Goal: Find specific page/section: Find specific page/section

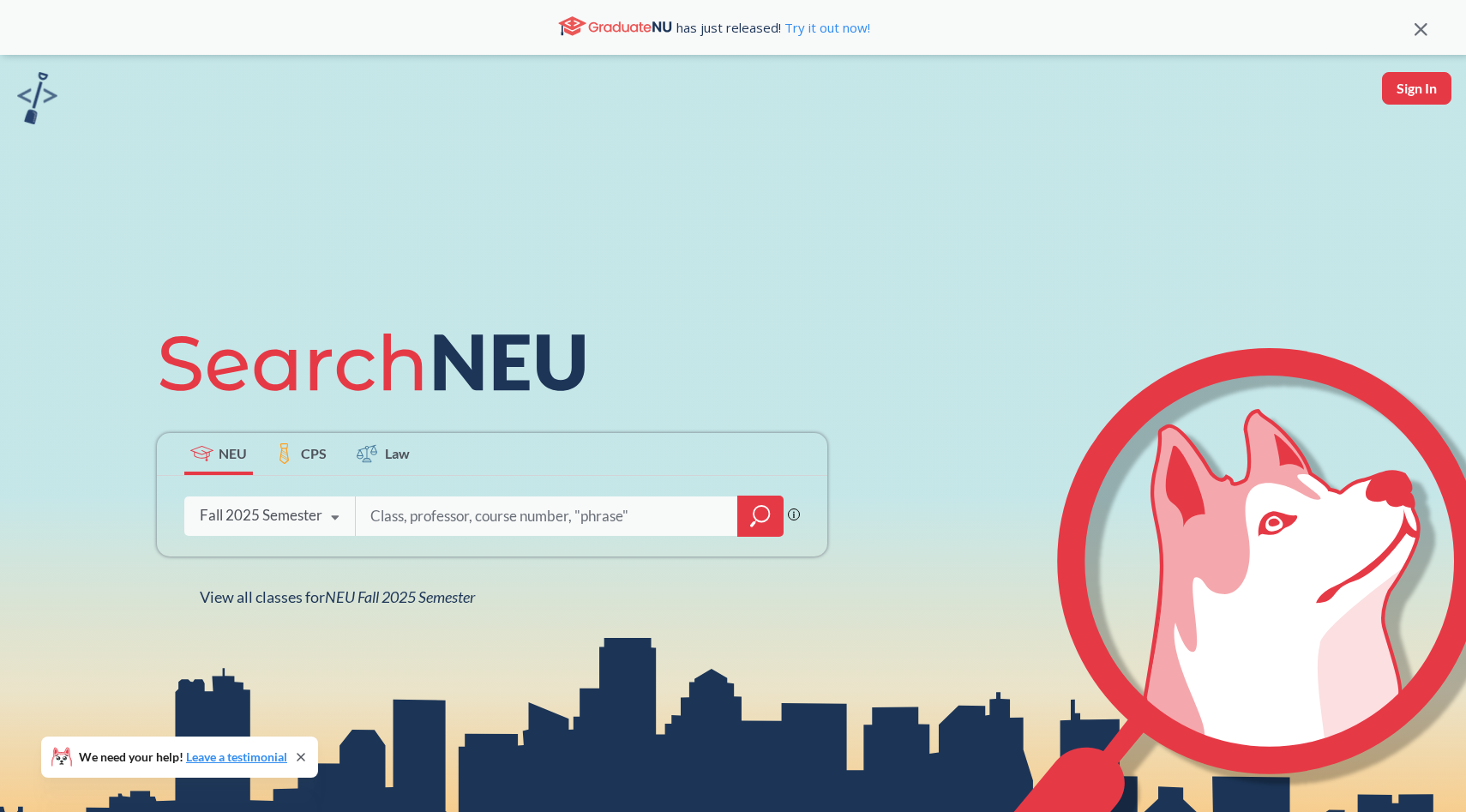
scroll to position [74, 0]
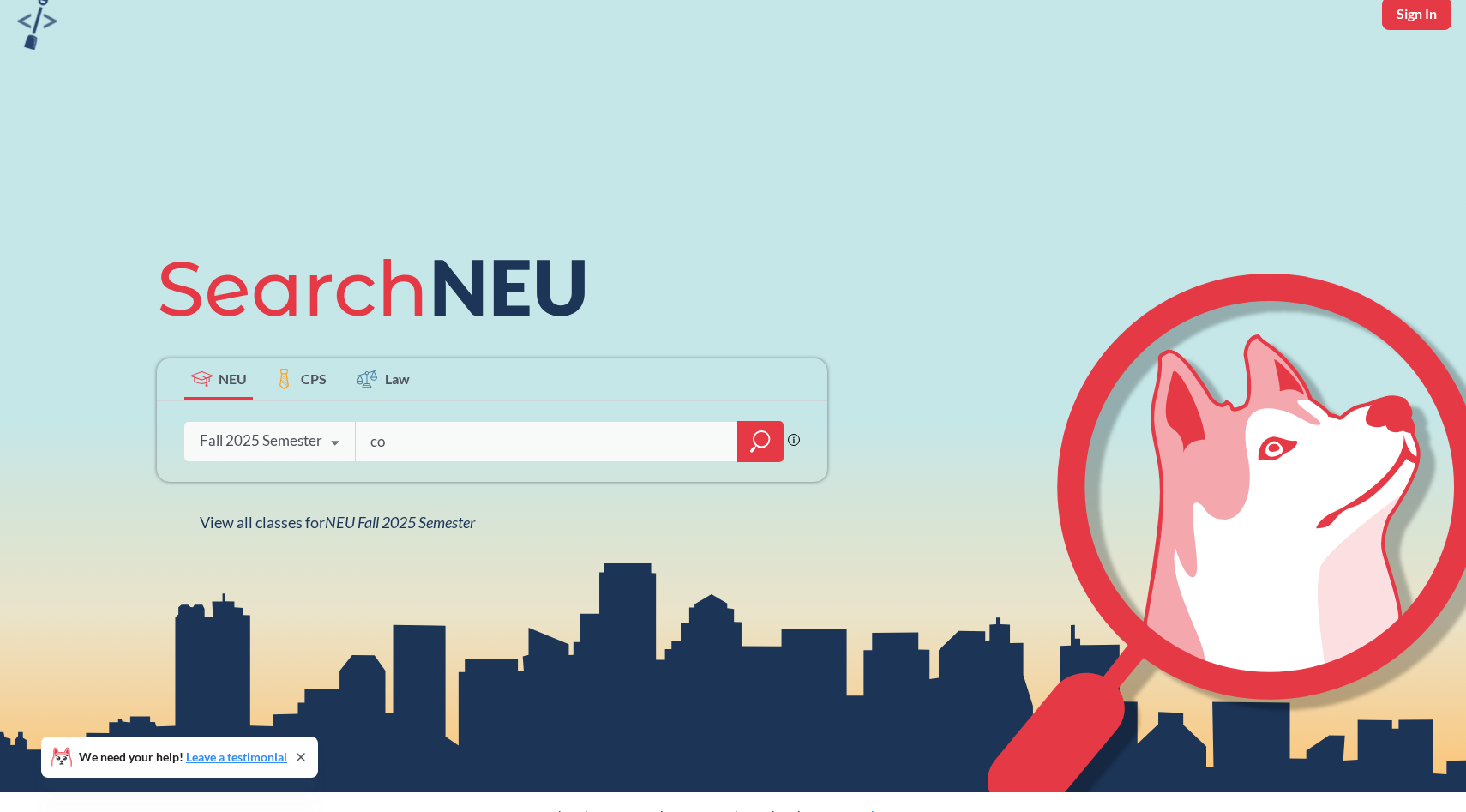
type input "c"
type input "cs"
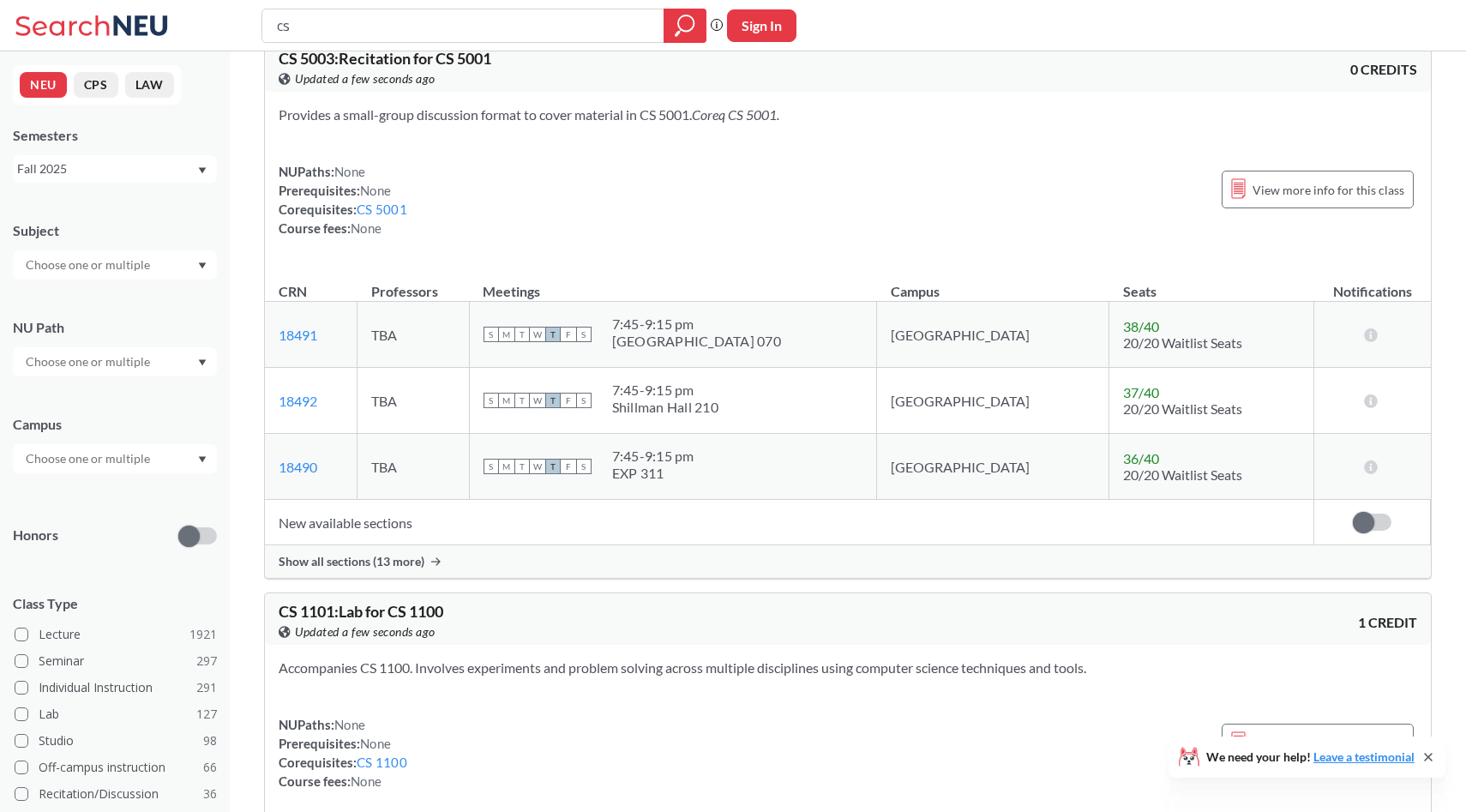
scroll to position [1694, 0]
click at [184, 467] on div at bounding box center [115, 458] width 204 height 29
click at [154, 508] on div "[GEOGRAPHIC_DATA] ( 2084 )" at bounding box center [115, 496] width 204 height 47
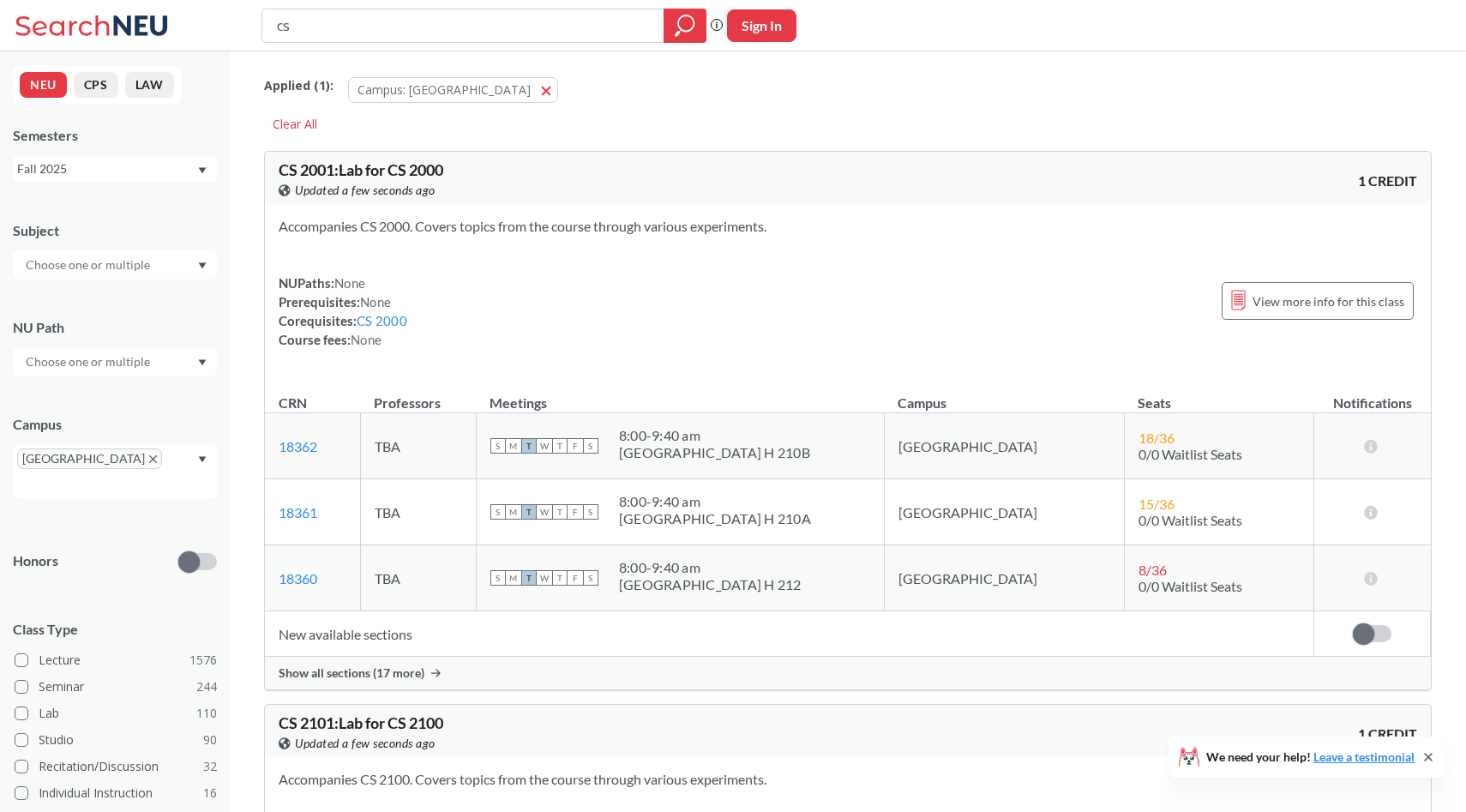
click at [129, 274] on input "text" at bounding box center [88, 264] width 144 height 20
click at [105, 298] on div "CS ( 79 )" at bounding box center [118, 294] width 193 height 19
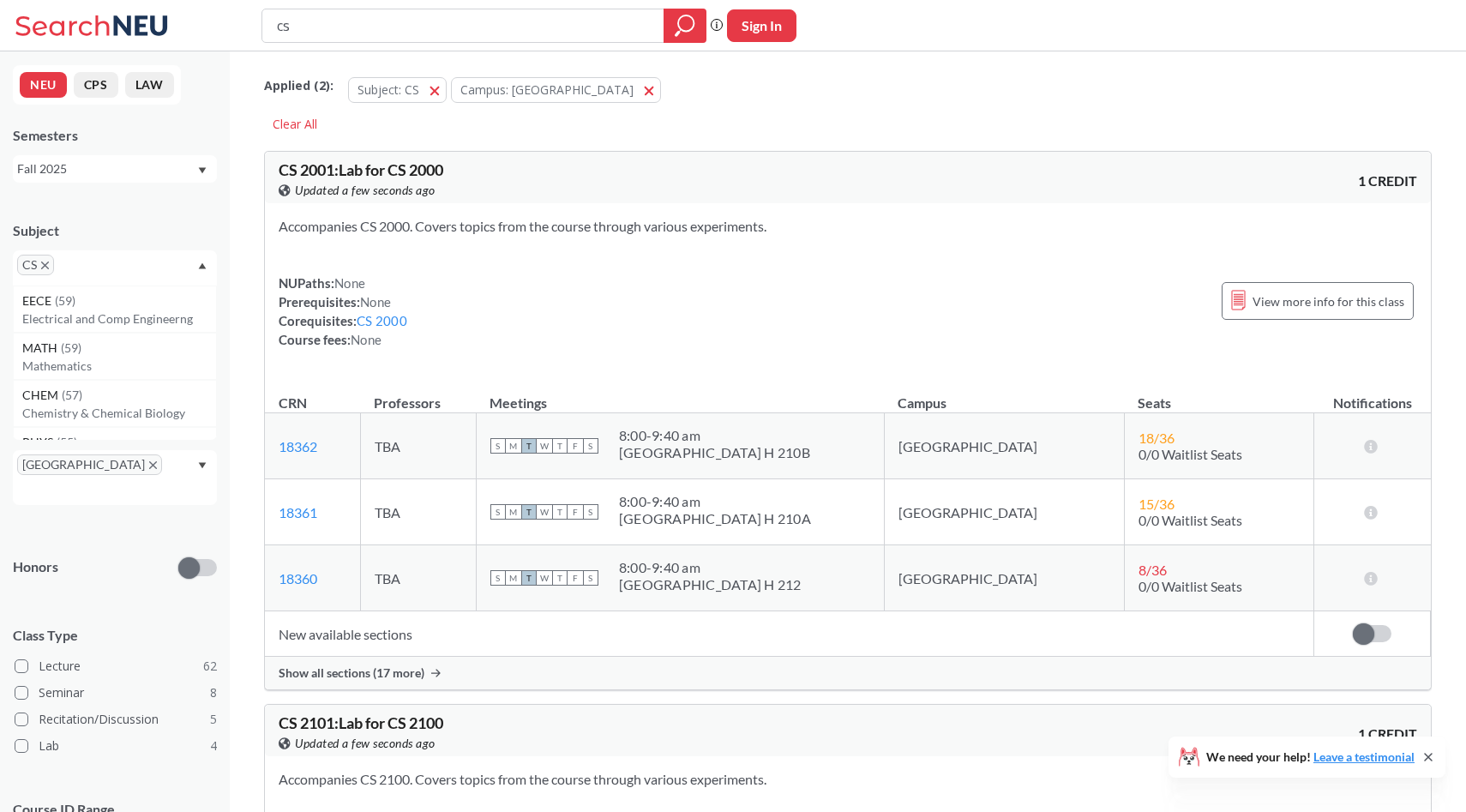
click at [129, 260] on div "CS" at bounding box center [115, 268] width 204 height 35
click at [133, 364] on input "text" at bounding box center [88, 367] width 144 height 20
click at [146, 309] on div "NU Path" at bounding box center [115, 344] width 204 height 75
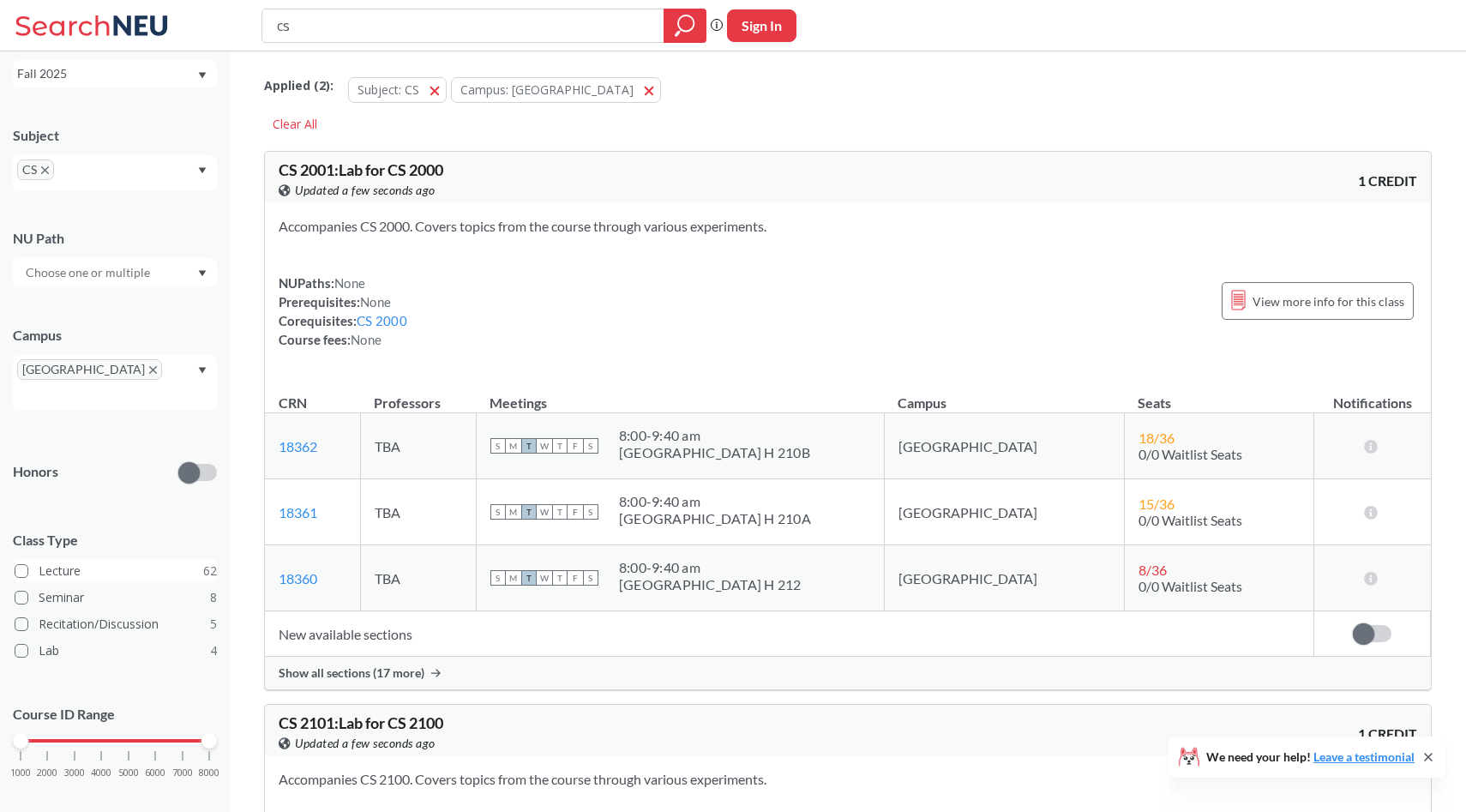
click at [69, 560] on label "Lecture 62" at bounding box center [116, 570] width 202 height 22
click at [52, 561] on input "Lecture 62" at bounding box center [46, 568] width 14 height 14
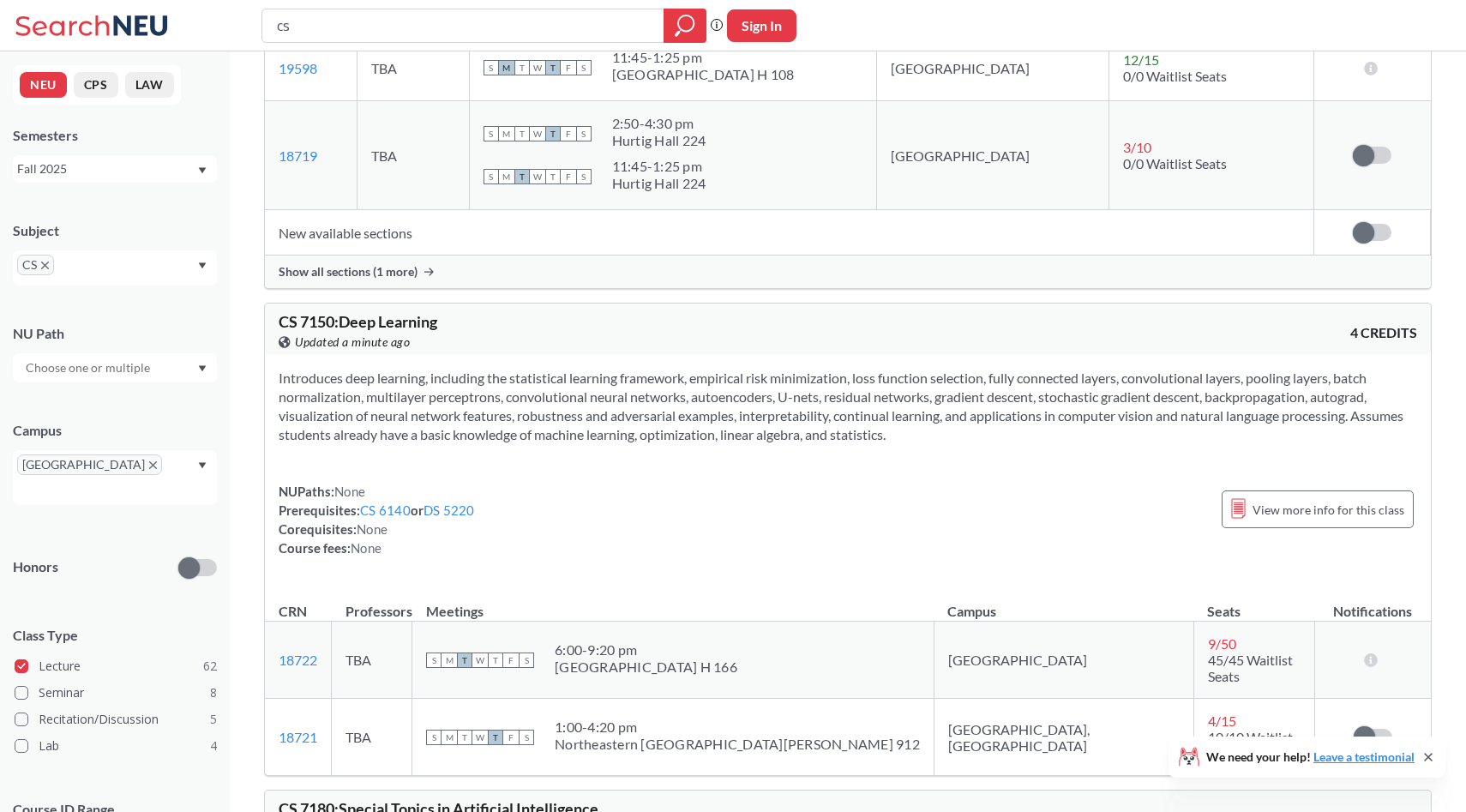
scroll to position [14401, 0]
